Goal: Task Accomplishment & Management: Use online tool/utility

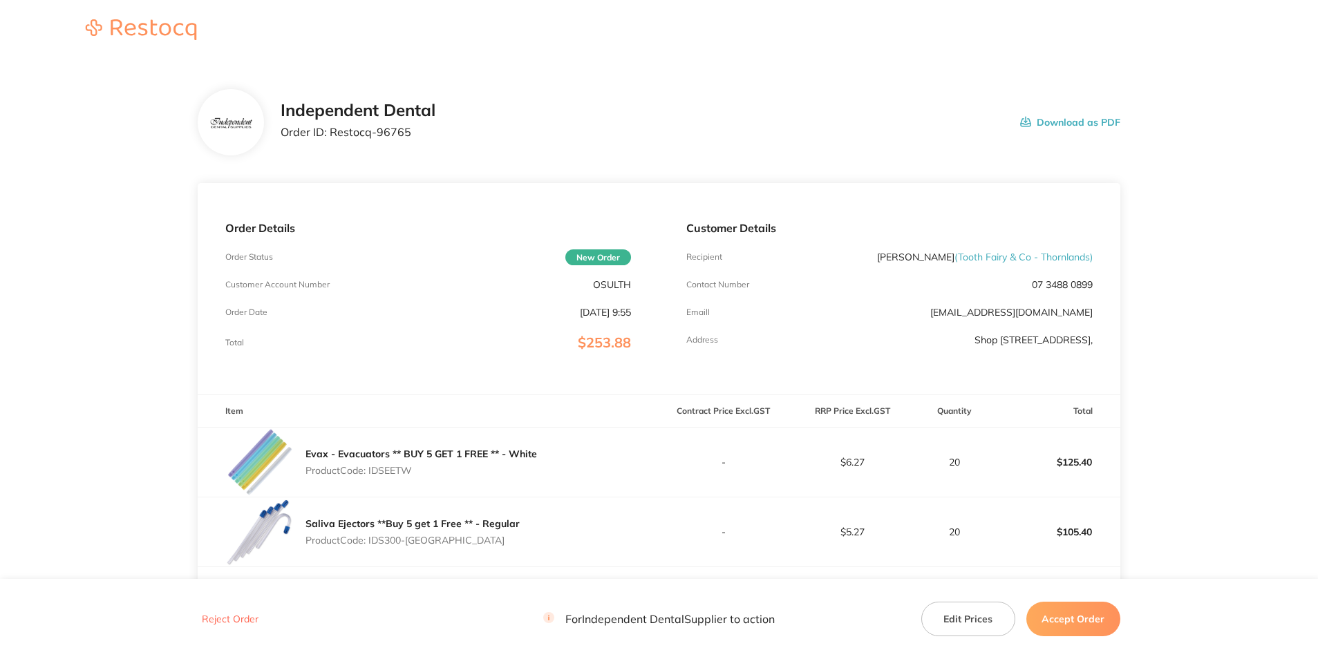
click at [1051, 119] on button "Download as PDF" at bounding box center [1070, 122] width 100 height 43
click at [1073, 610] on button "Accept Order" at bounding box center [1073, 619] width 94 height 35
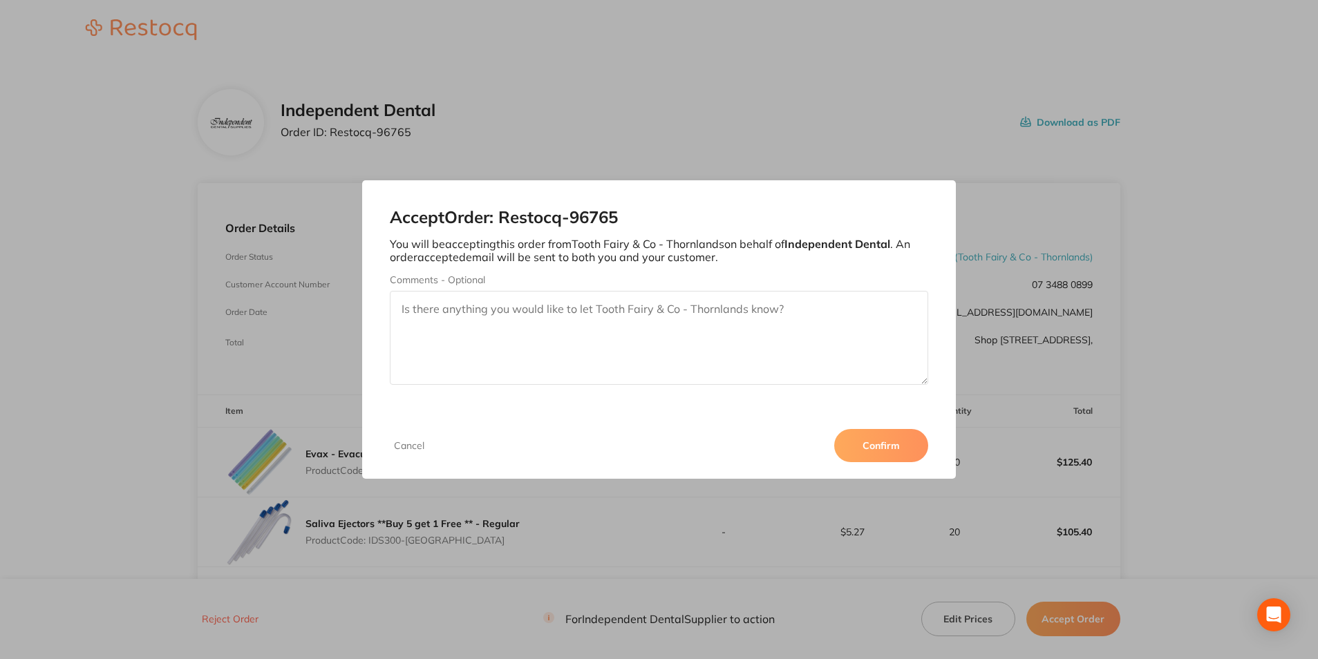
click at [897, 452] on button "Confirm" at bounding box center [881, 445] width 94 height 33
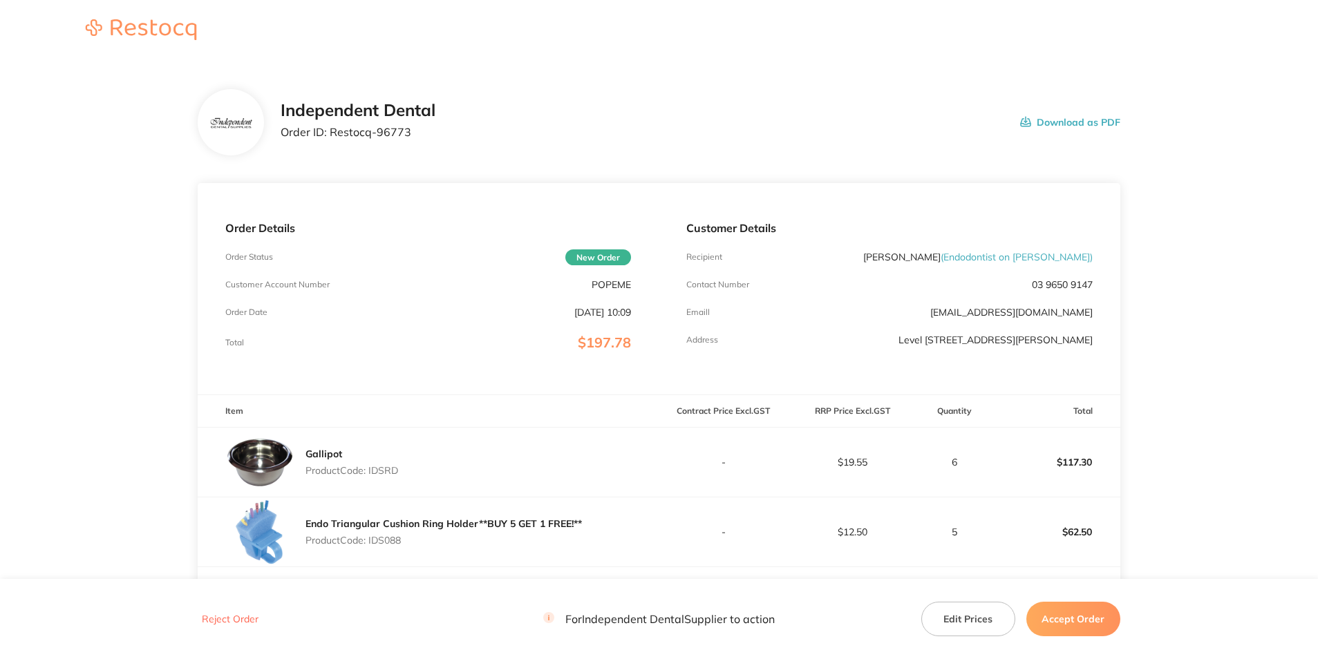
click at [1047, 119] on button "Download as PDF" at bounding box center [1070, 122] width 100 height 43
click at [1094, 620] on button "Accept Order" at bounding box center [1073, 619] width 94 height 35
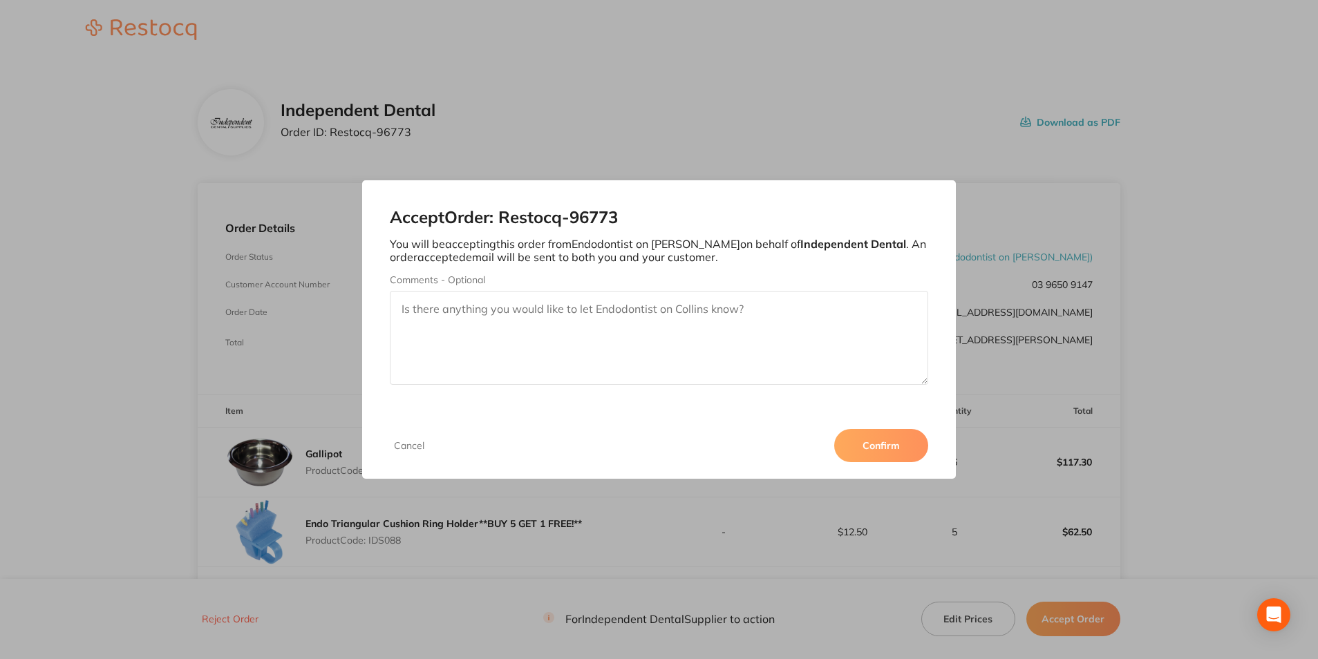
click at [874, 444] on button "Confirm" at bounding box center [881, 445] width 94 height 33
